Goal: Information Seeking & Learning: Learn about a topic

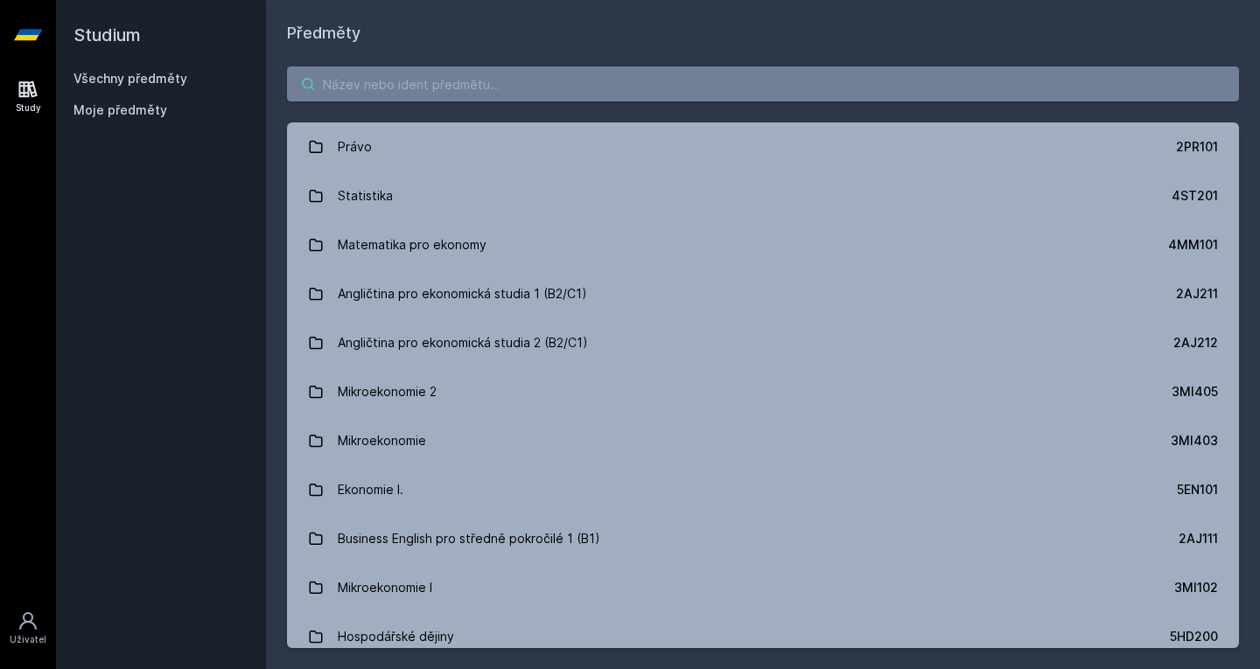
click at [378, 90] on input "search" at bounding box center [763, 84] width 952 height 35
type input "offline"
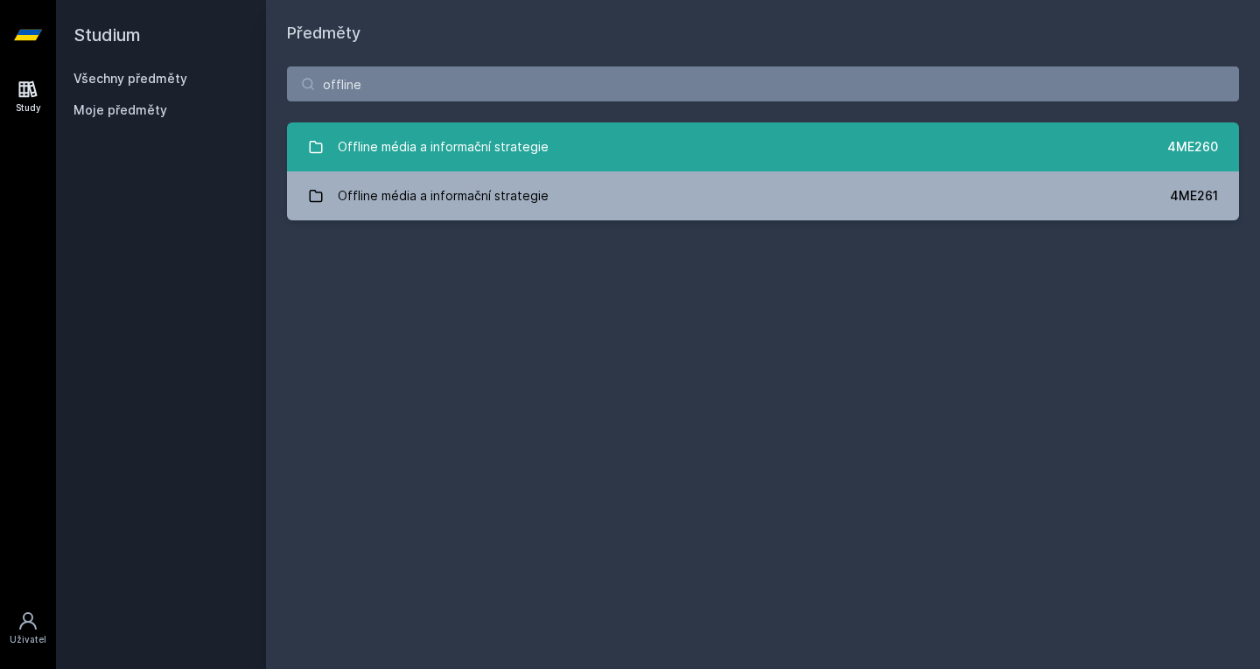
click at [386, 135] on div "Offline média a informační strategie" at bounding box center [443, 147] width 211 height 35
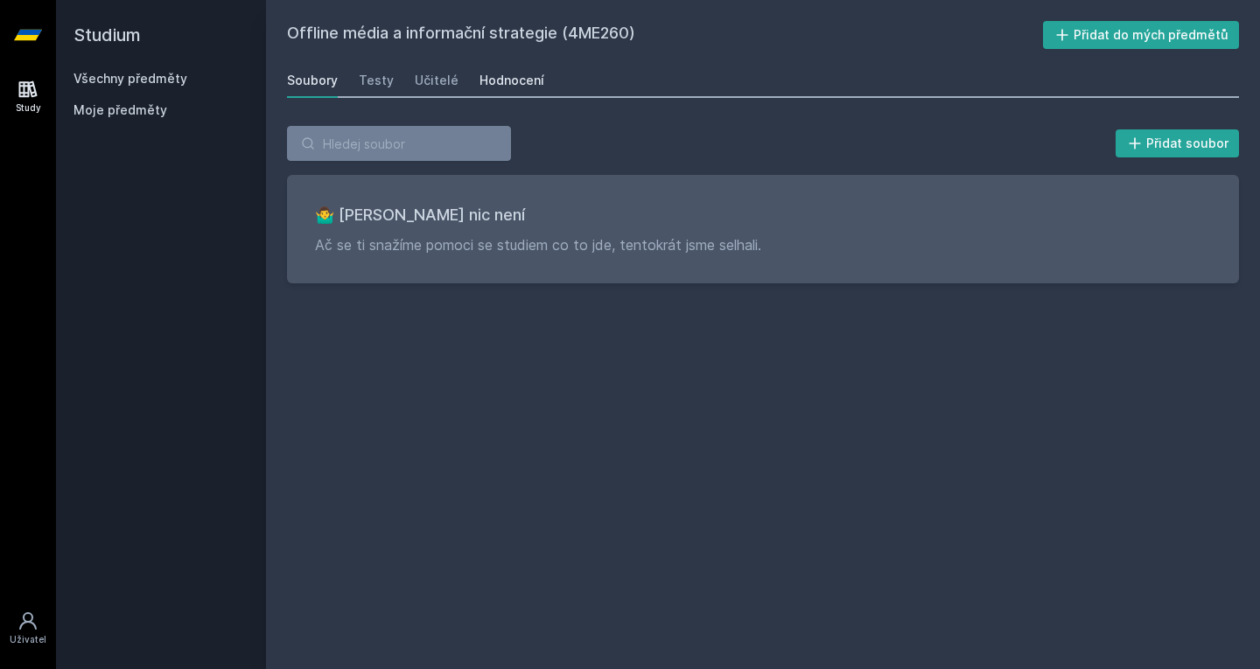
click at [508, 77] on div "Hodnocení" at bounding box center [512, 81] width 65 height 18
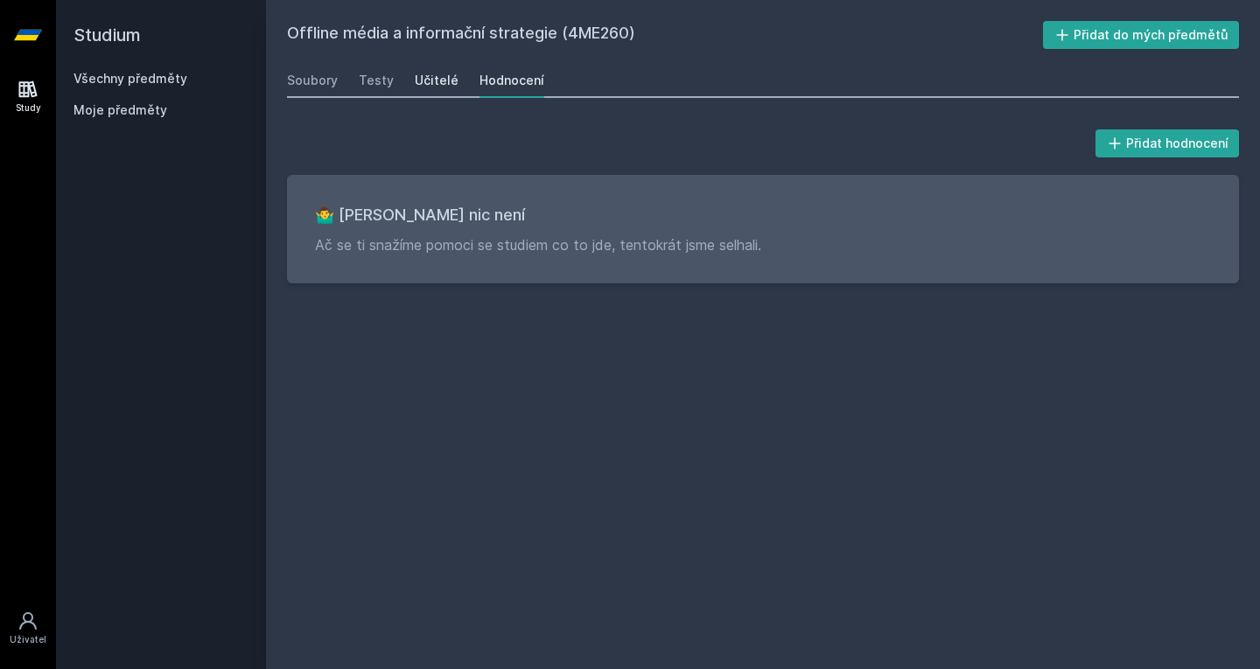
click at [441, 81] on div "Učitelé" at bounding box center [437, 81] width 44 height 18
click at [361, 66] on link "Testy" at bounding box center [376, 80] width 35 height 35
